Goal: Find specific page/section: Locate a particular part of the current website

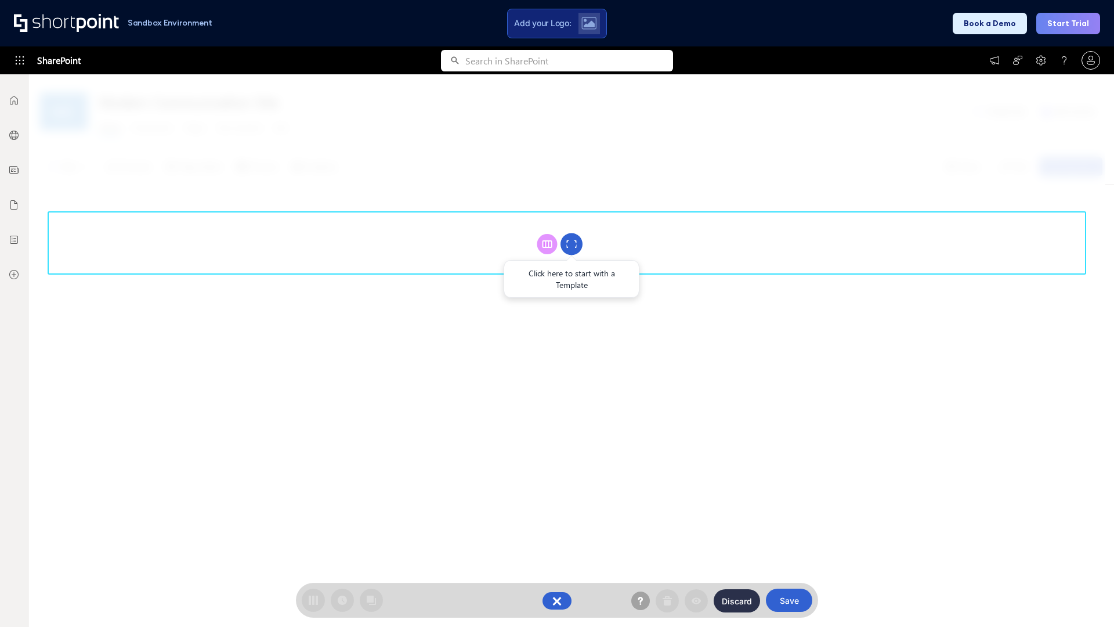
click at [571, 244] on circle at bounding box center [571, 244] width 22 height 22
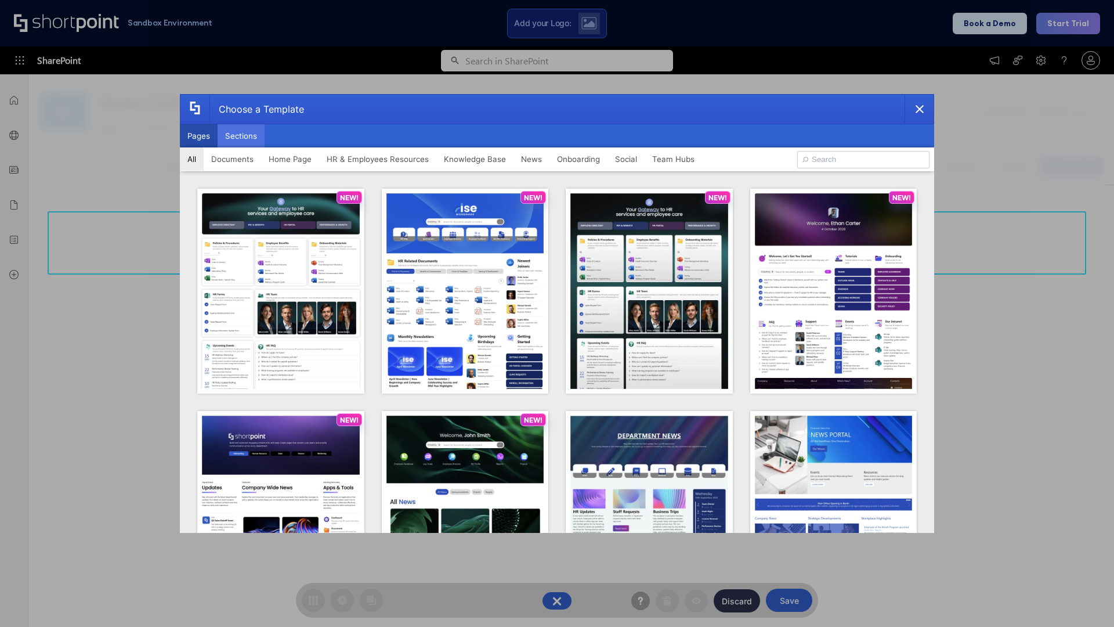
click at [241, 136] on button "Sections" at bounding box center [241, 135] width 47 height 23
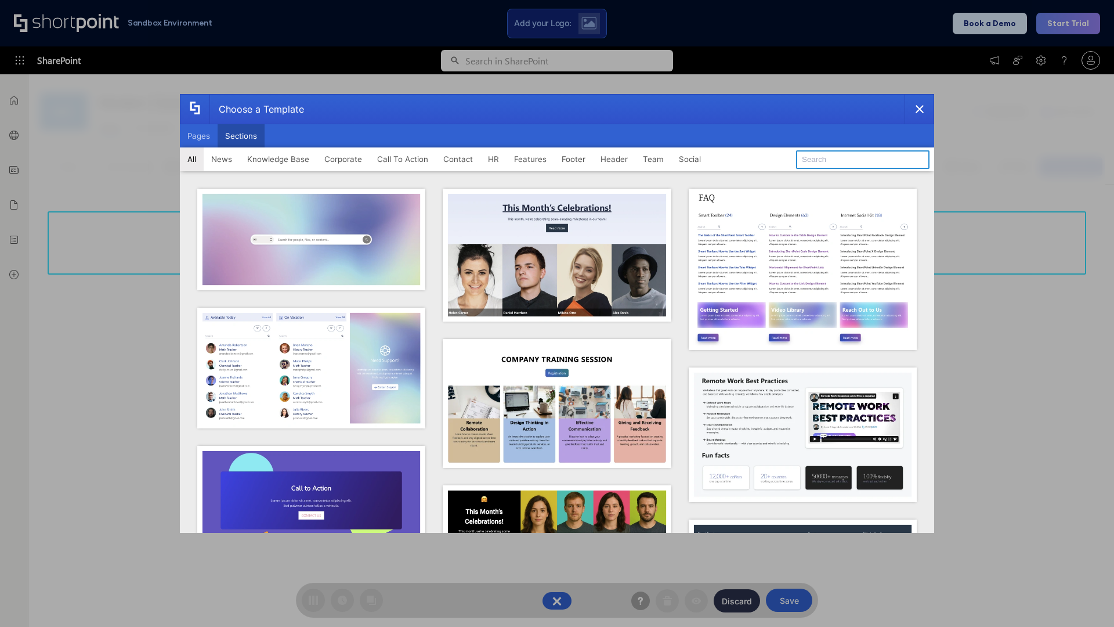
type input "Teams Basics"
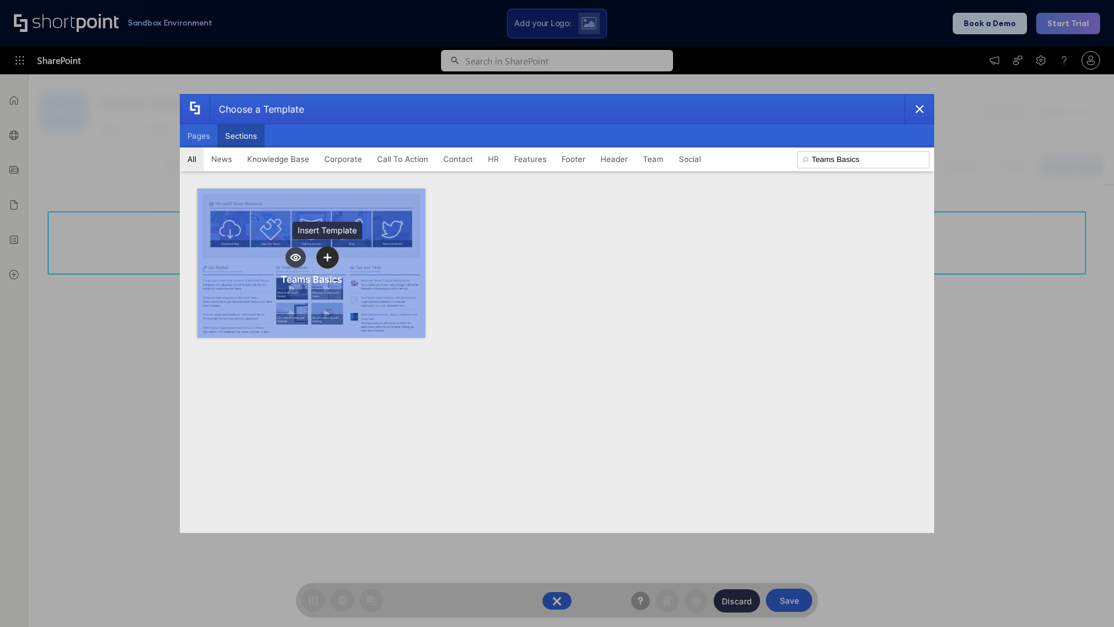
click at [327, 257] on icon "template selector" at bounding box center [327, 257] width 8 height 8
